Goal: Task Accomplishment & Management: Manage account settings

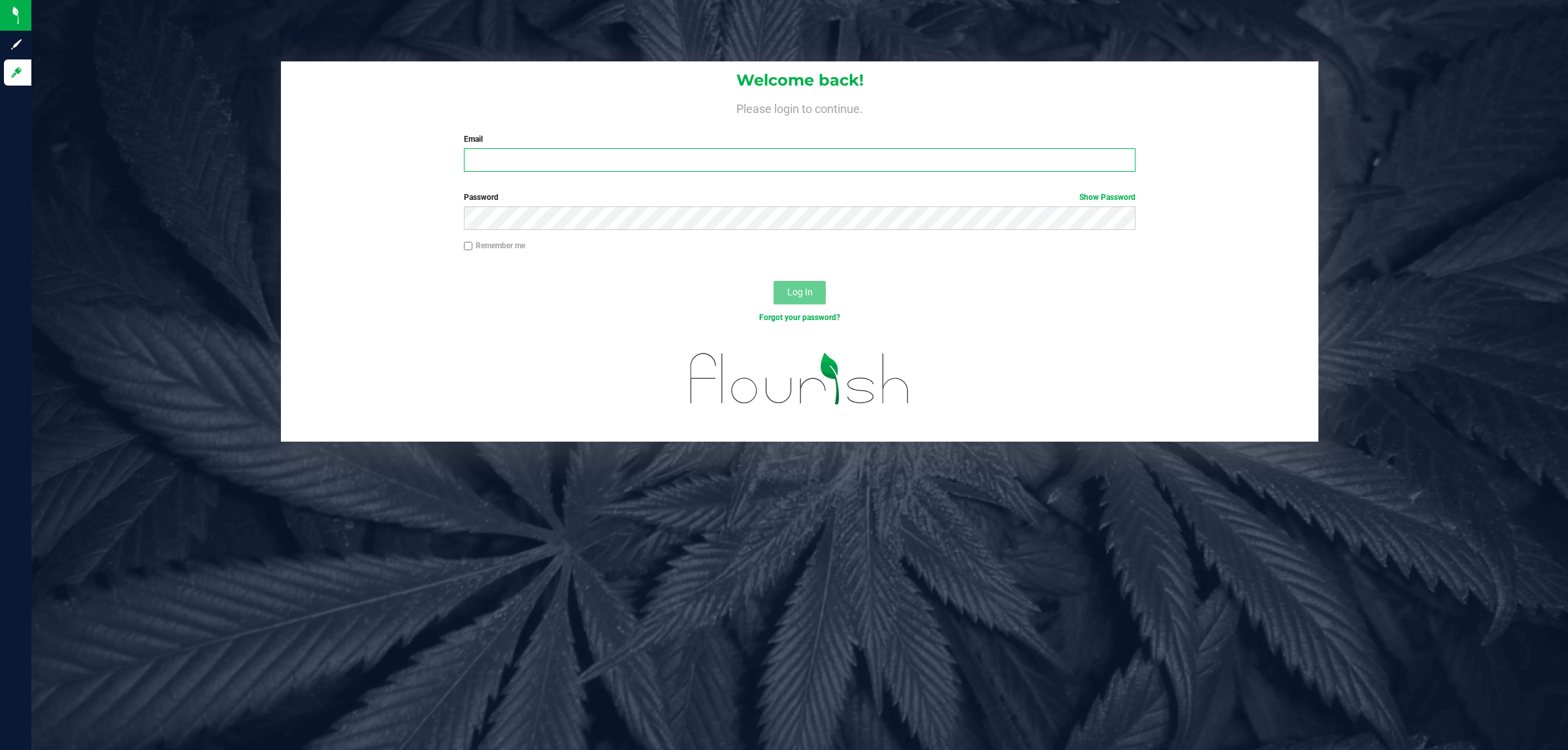
click at [875, 165] on input "Email" at bounding box center [799, 160] width 672 height 24
type input "[EMAIL_ADDRESS][DOMAIN_NAME]"
click at [774, 281] on button "Log In" at bounding box center [799, 292] width 52 height 24
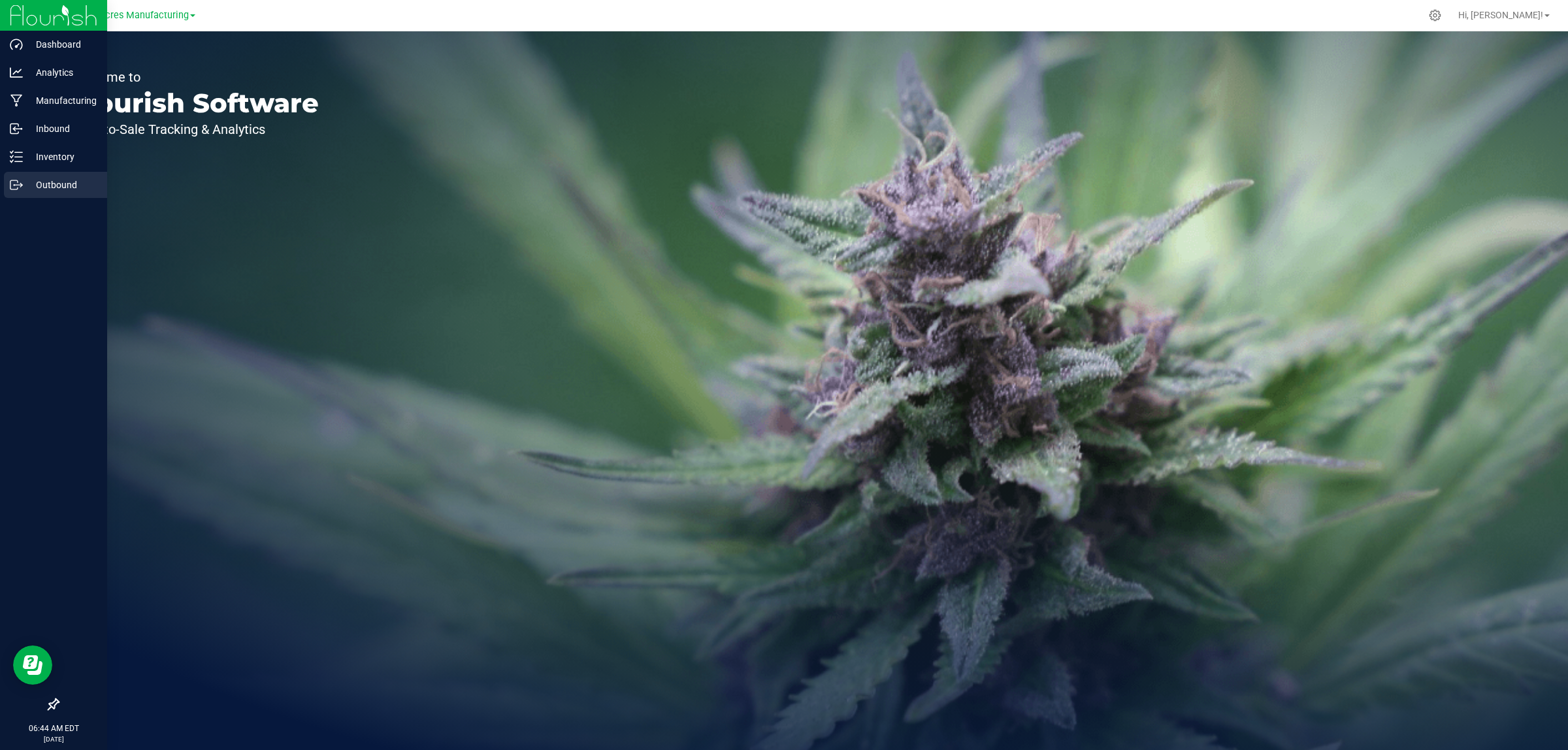
click at [37, 188] on p "Outbound" at bounding box center [62, 185] width 79 height 16
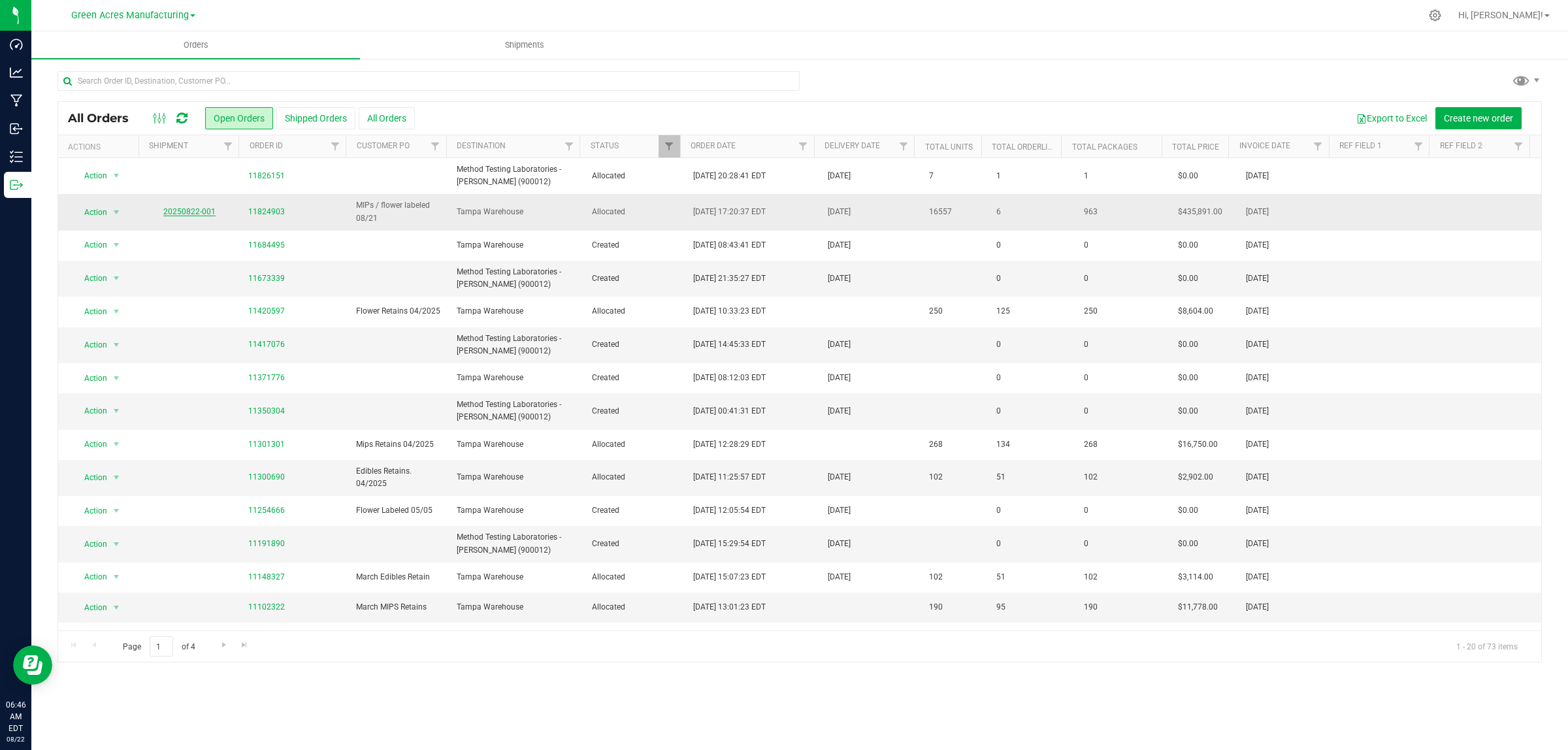
click at [203, 213] on link "20250822-001" at bounding box center [189, 211] width 52 height 9
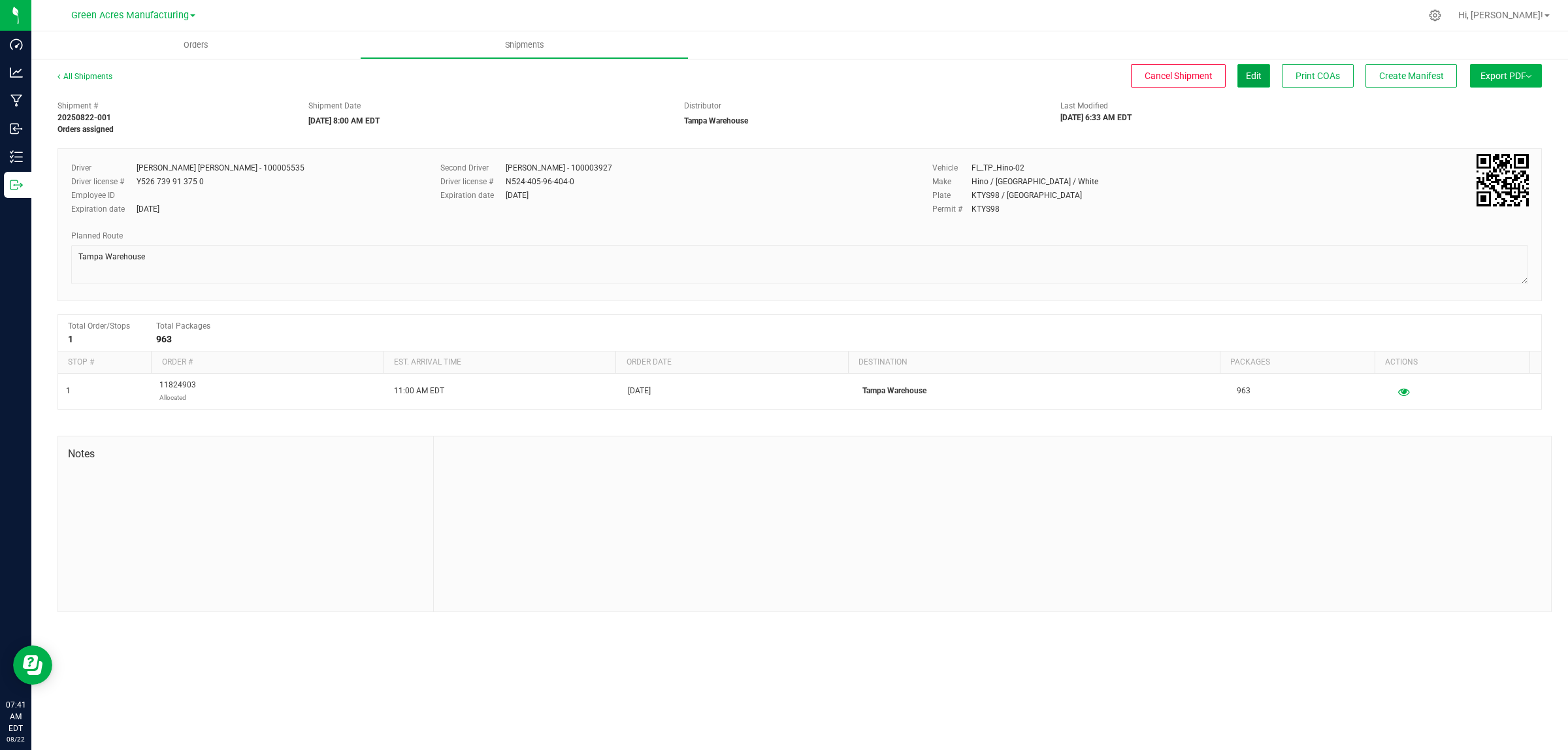
click at [1250, 72] on span "Edit" at bounding box center [1254, 76] width 16 height 11
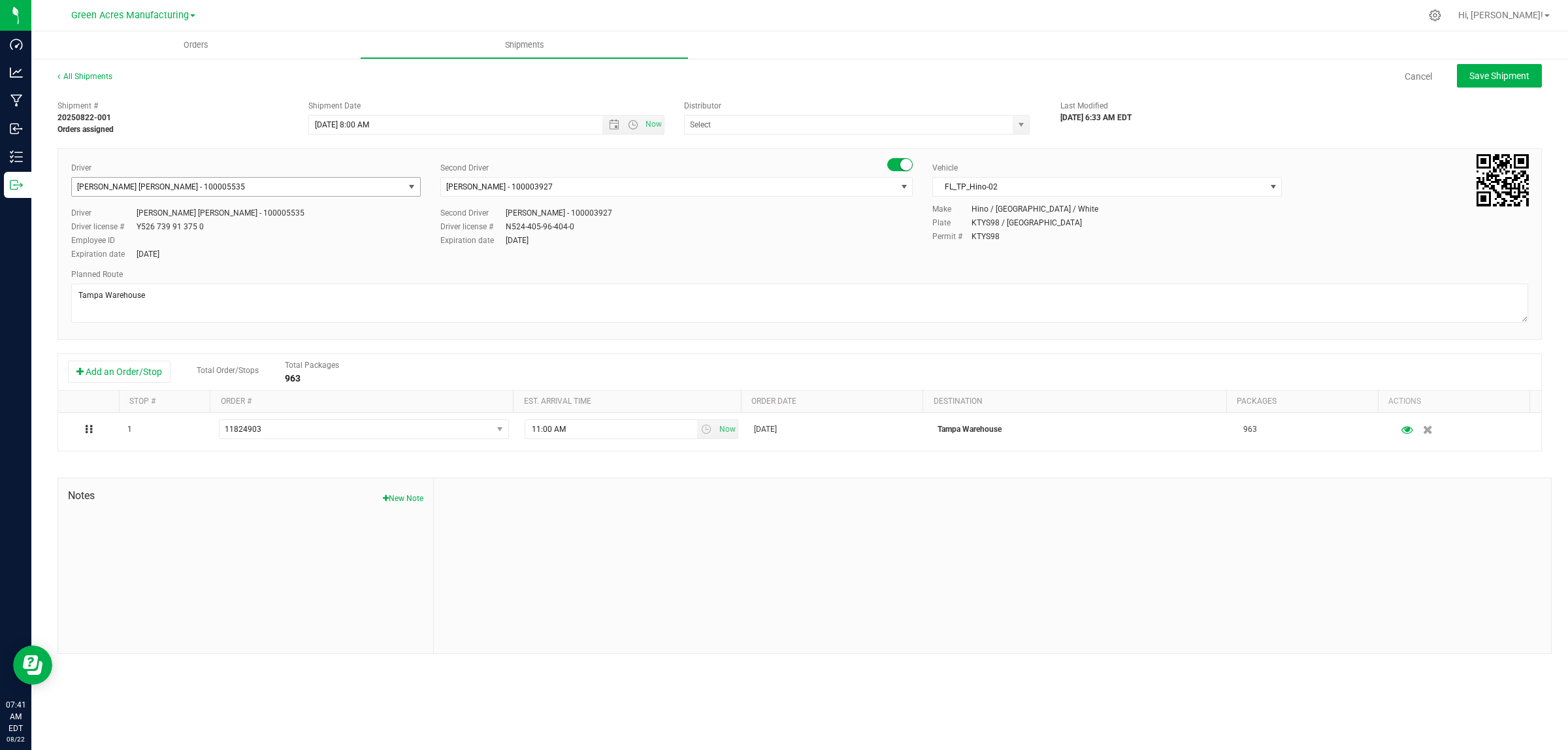
type input "Tampa Warehouse"
click at [234, 181] on span "[PERSON_NAME] [PERSON_NAME] - 100005535" at bounding box center [237, 187] width 332 height 19
click at [201, 246] on li "[PERSON_NAME] - 100000058" at bounding box center [246, 242] width 348 height 20
type input "petro"
click at [553, 187] on span "[PERSON_NAME] - 100003927" at bounding box center [499, 186] width 106 height 9
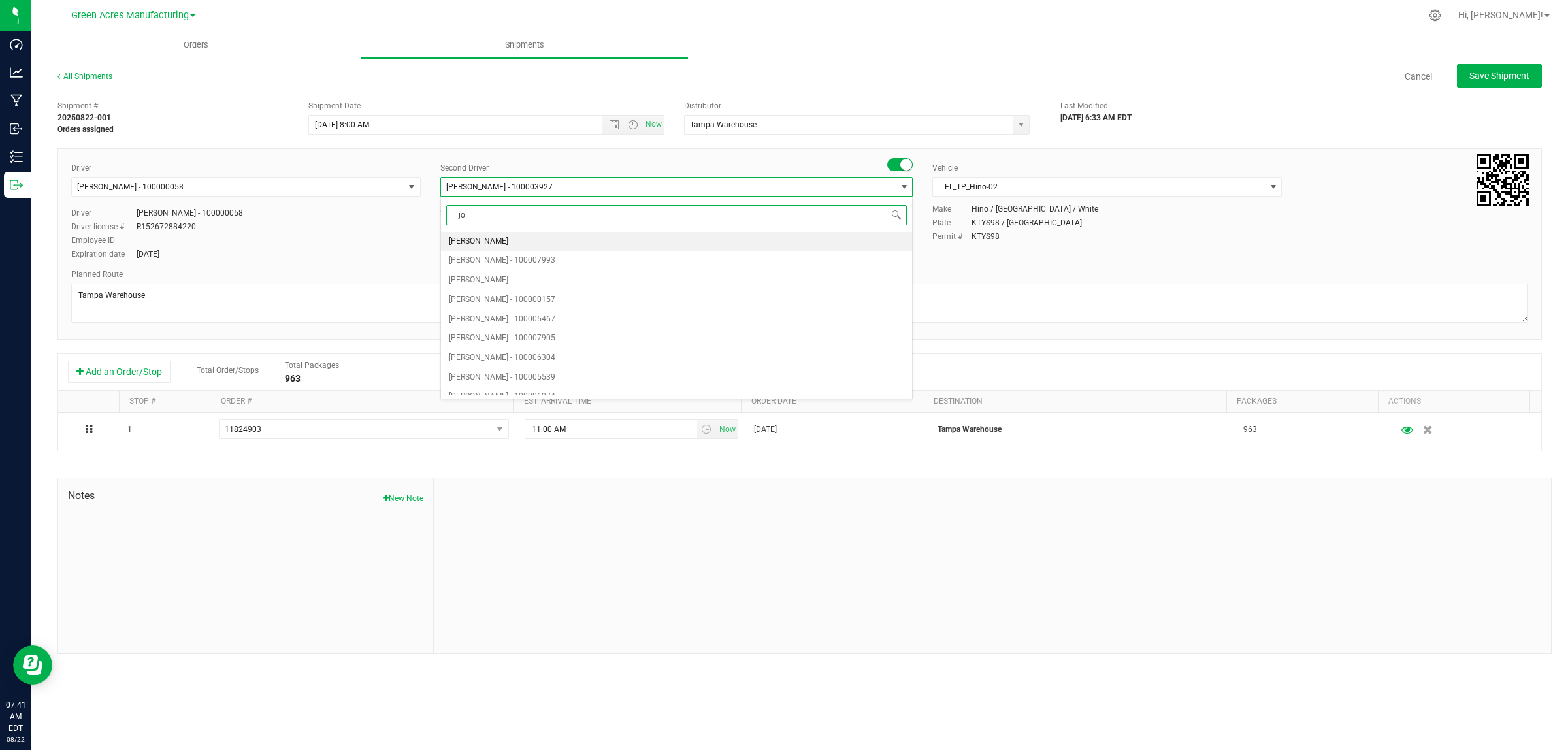
type input "[PERSON_NAME]"
click at [505, 302] on span "[PERSON_NAME] - 100006274" at bounding box center [502, 299] width 106 height 17
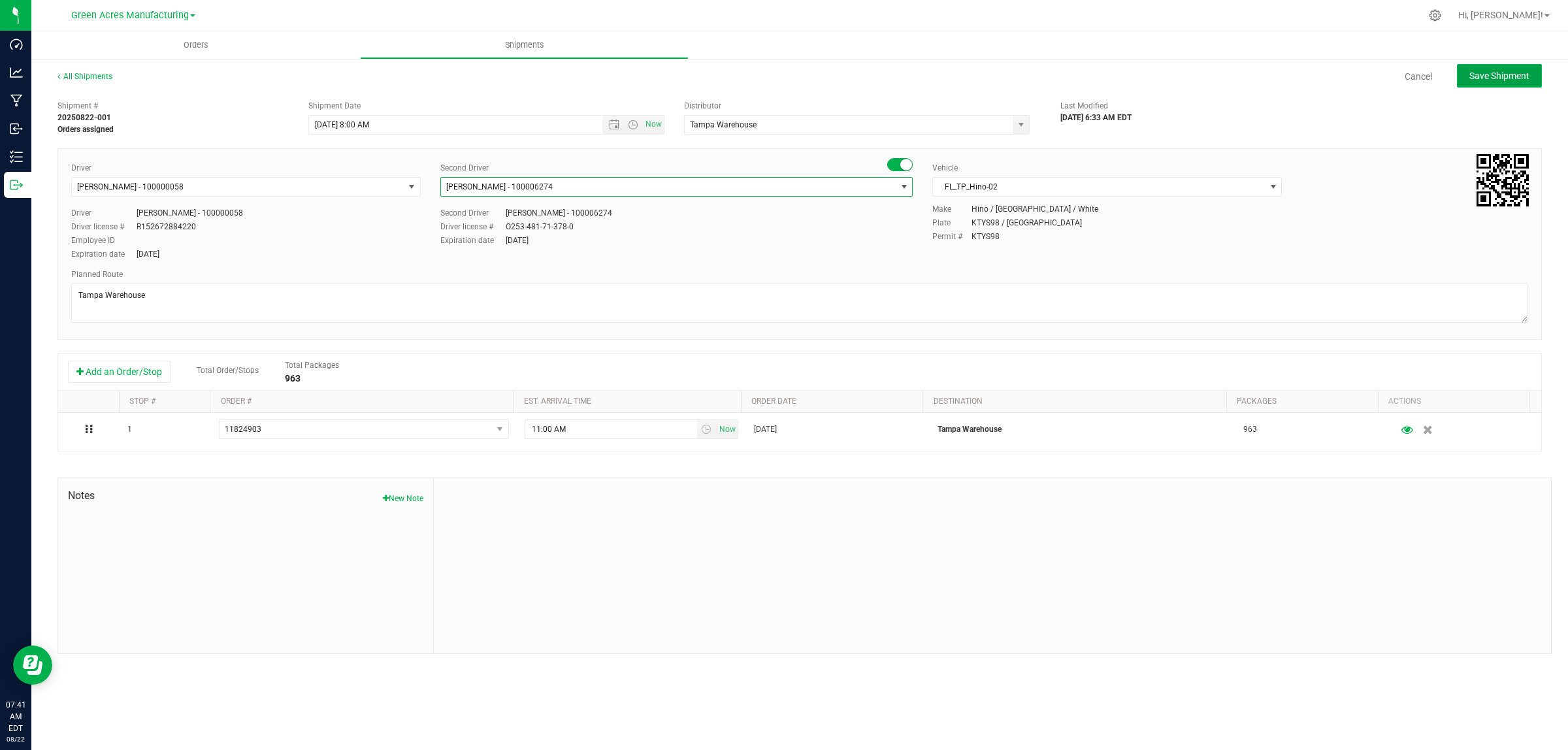
click at [1513, 71] on span "Save Shipment" at bounding box center [1499, 76] width 60 height 11
type input "[DATE] 12:00 PM"
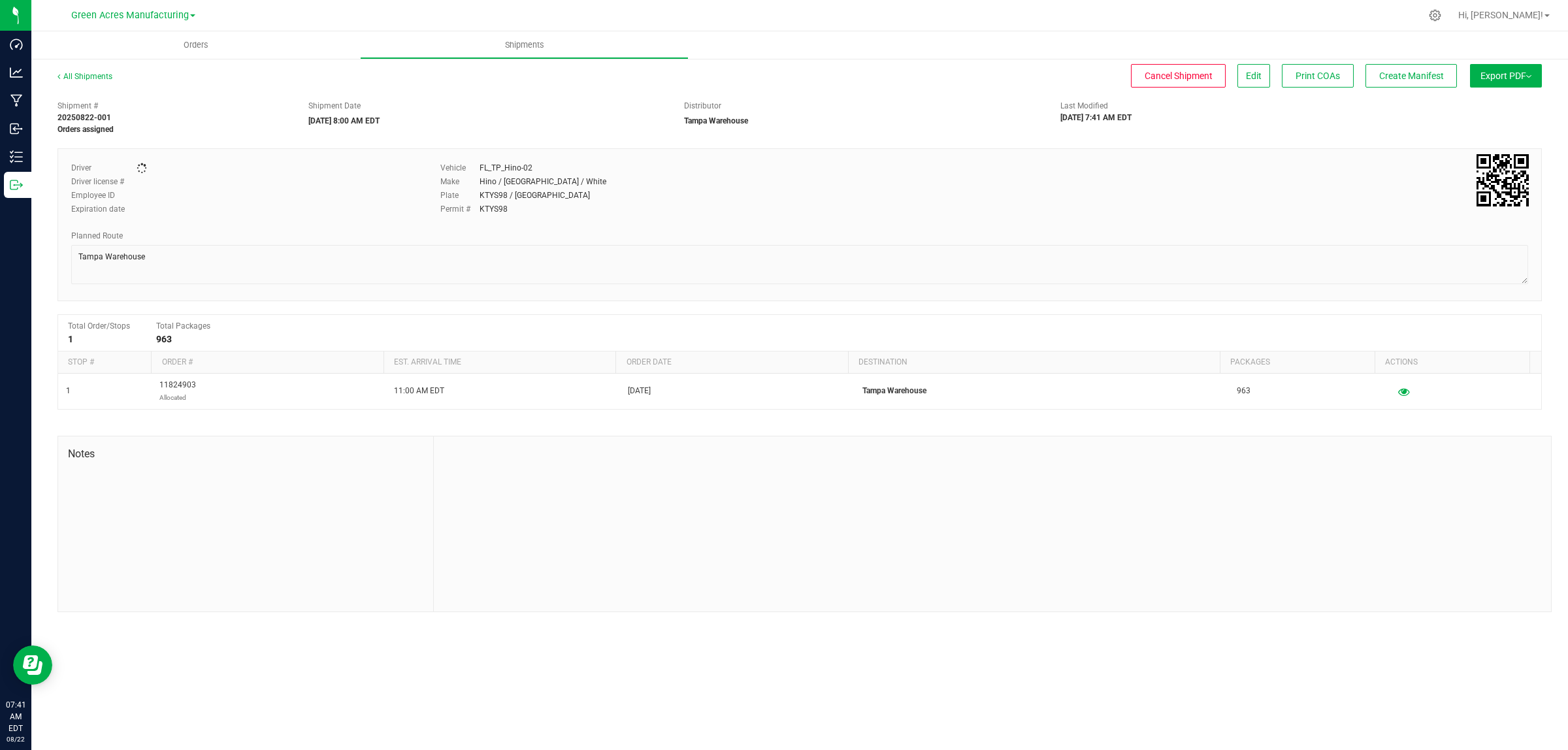
click at [1521, 74] on button "Export PDF" at bounding box center [1505, 76] width 72 height 24
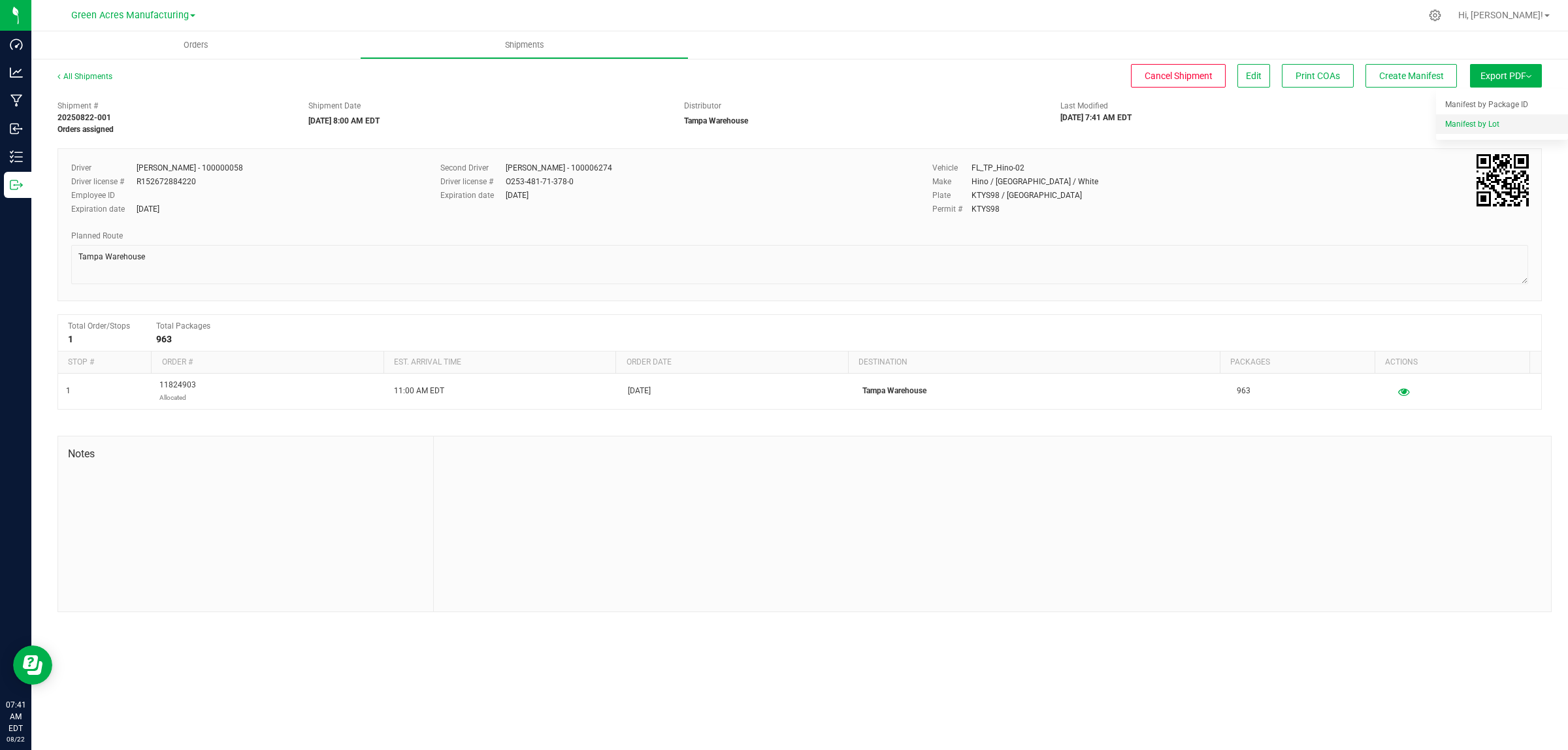
click at [1481, 125] on span "Manifest by Lot" at bounding box center [1472, 123] width 54 height 9
click at [1424, 71] on span "Create Manifest" at bounding box center [1411, 76] width 65 height 11
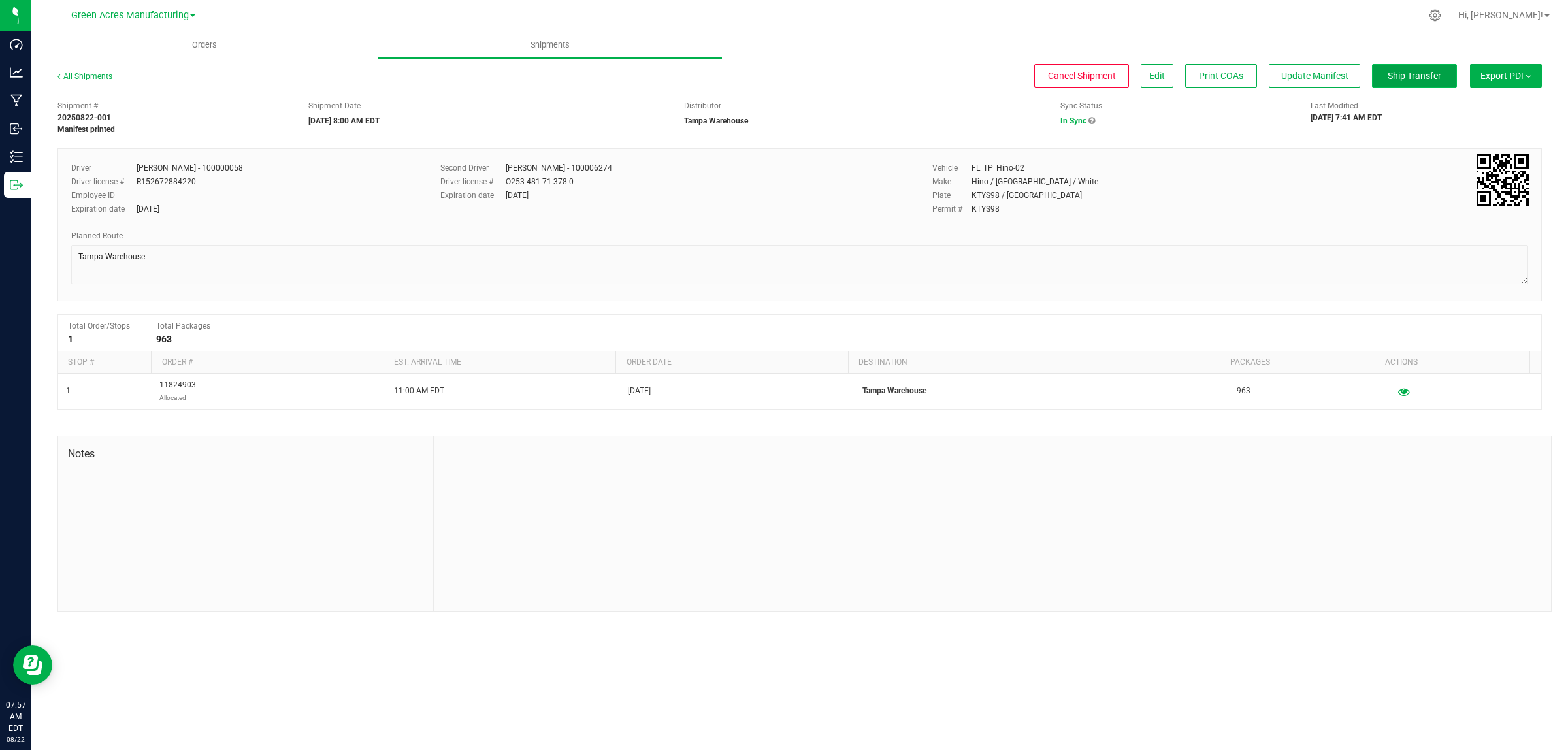
click at [1424, 64] on button "Ship Transfer" at bounding box center [1414, 76] width 85 height 24
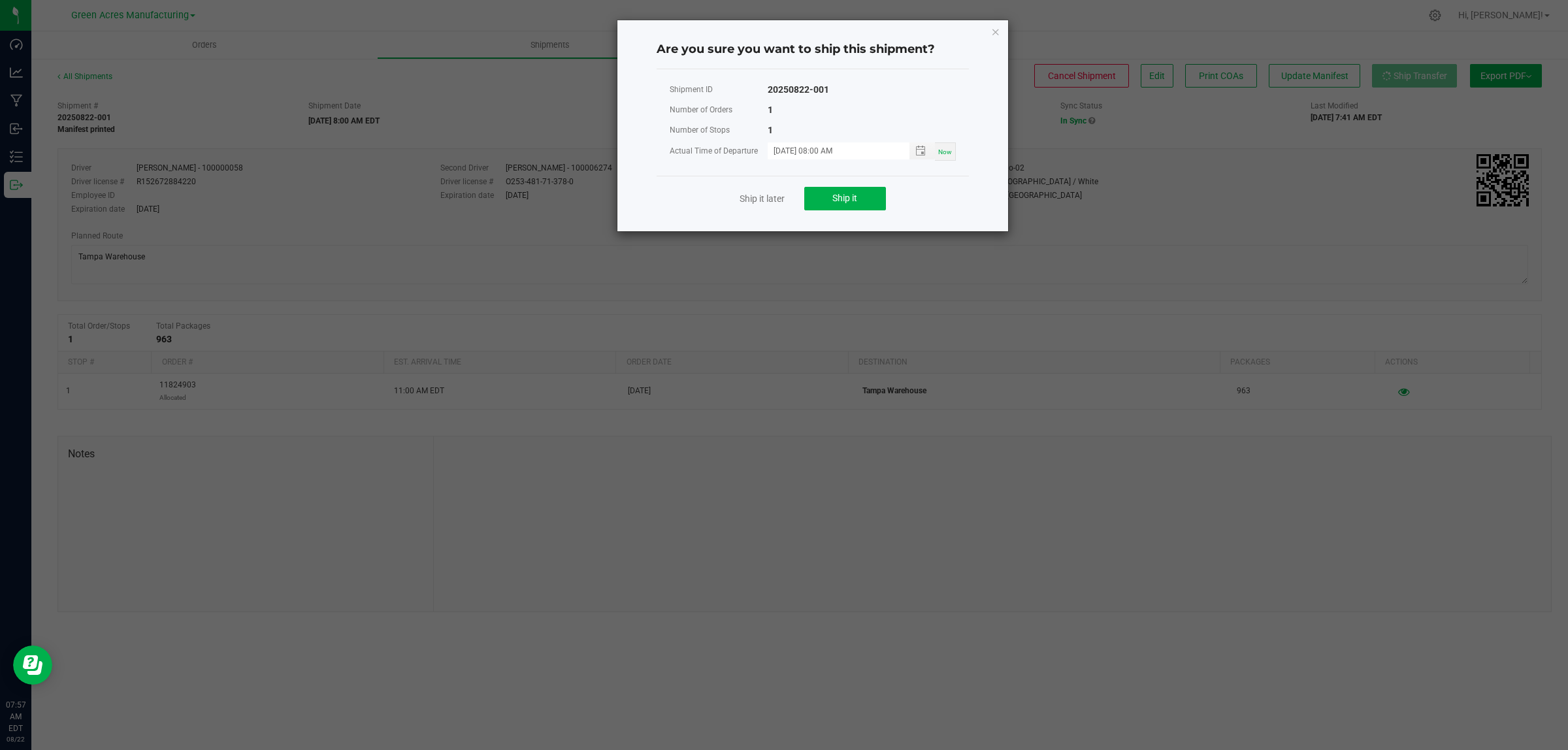
click at [867, 214] on div "Ship it later Ship it" at bounding box center [812, 199] width 312 height 45
click at [867, 205] on button "Ship it" at bounding box center [845, 199] width 82 height 24
